Goal: Communication & Community: Answer question/provide support

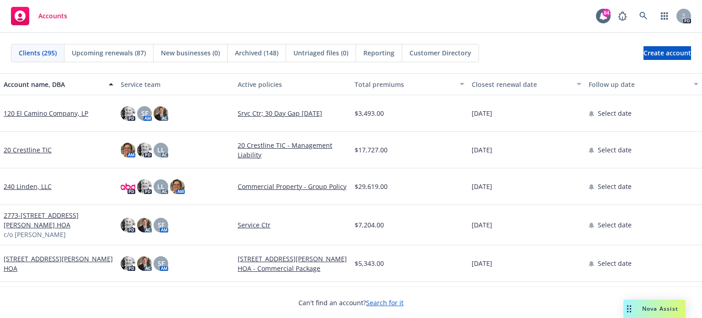
click at [661, 312] on div "Nova Assist" at bounding box center [655, 309] width 62 height 18
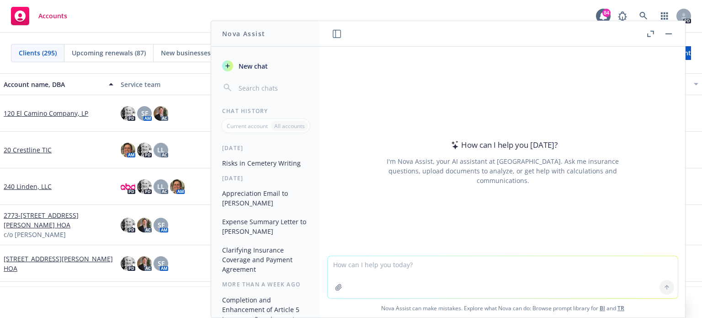
click at [342, 267] on textarea at bounding box center [503, 277] width 350 height 42
paste textarea "[PERSON_NAME], Thank you and always feel free that you can call upon me to assi…"
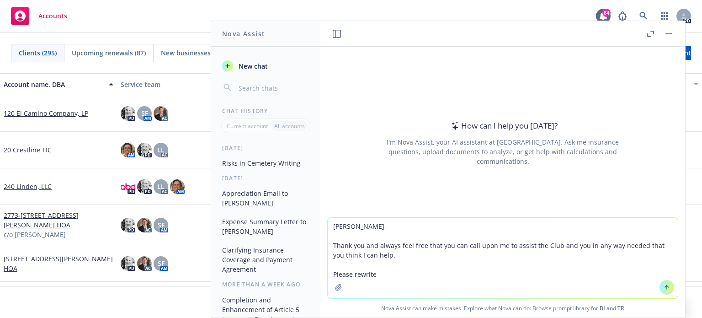
type textarea "[PERSON_NAME], Thank you and always feel free that you can call upon me to assi…"
click at [660, 290] on button at bounding box center [667, 287] width 15 height 15
